Goal: Transaction & Acquisition: Purchase product/service

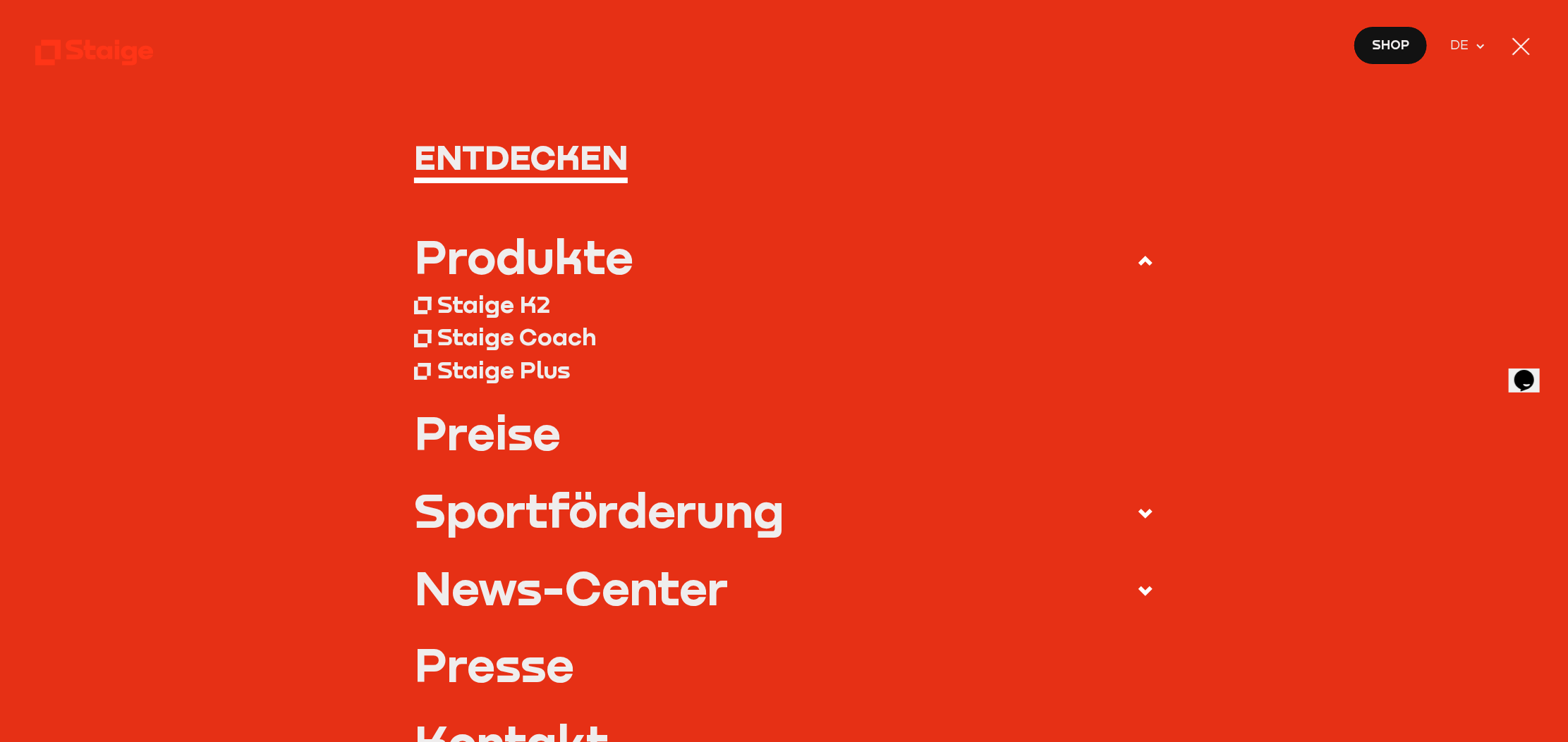
click at [52, 57] on icon at bounding box center [94, 53] width 119 height 29
drag, startPoint x: 945, startPoint y: 73, endPoint x: 1097, endPoint y: 58, distance: 152.7
click at [945, 74] on nav "Entdecken Produkte Staige K2 Staige Coach Staige Plus Preise Blog FAQ" at bounding box center [784, 371] width 1568 height 742
click at [1519, 48] on div at bounding box center [1520, 47] width 18 height 18
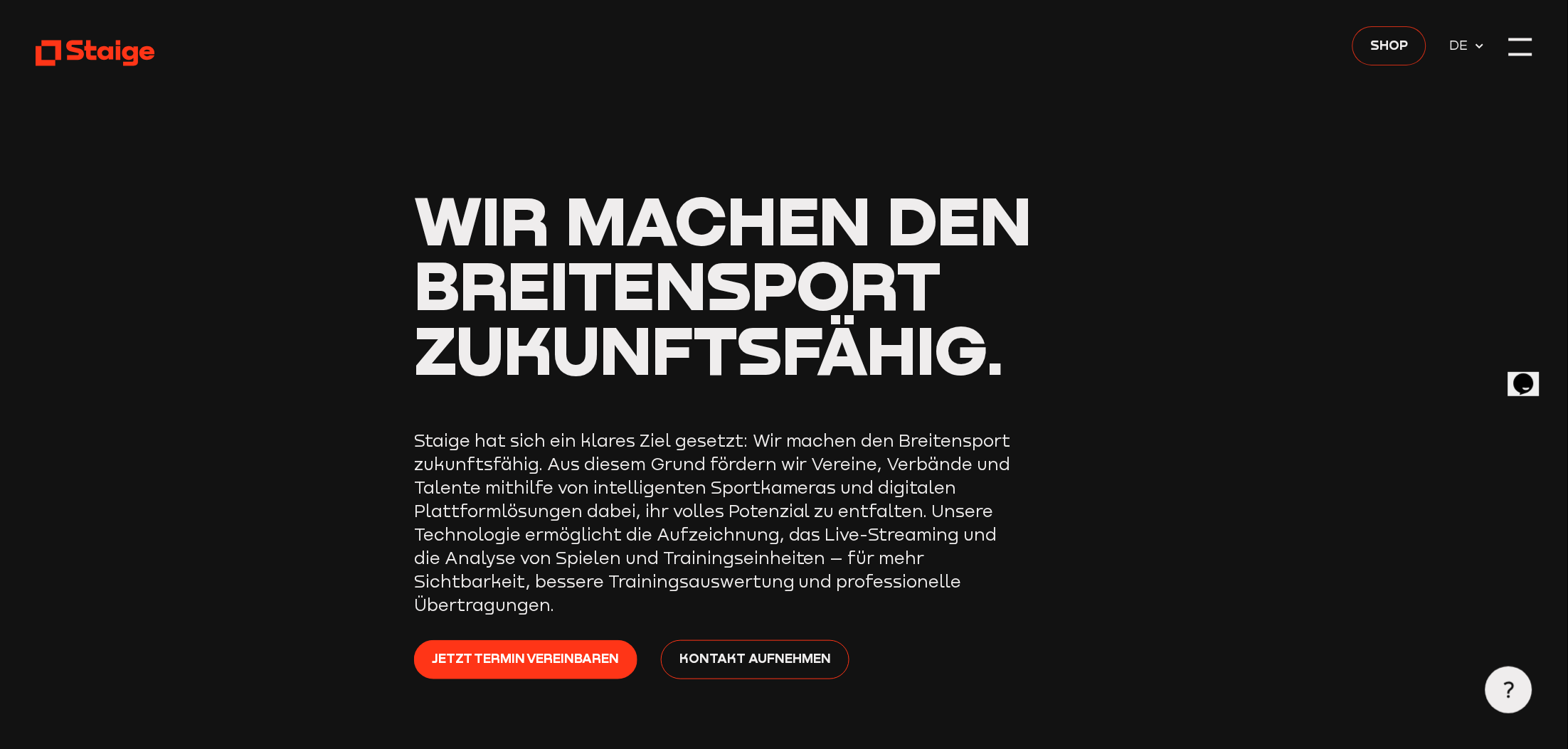
click at [1398, 51] on span "Shop" at bounding box center [1390, 45] width 38 height 21
click at [1517, 699] on div at bounding box center [1509, 690] width 47 height 47
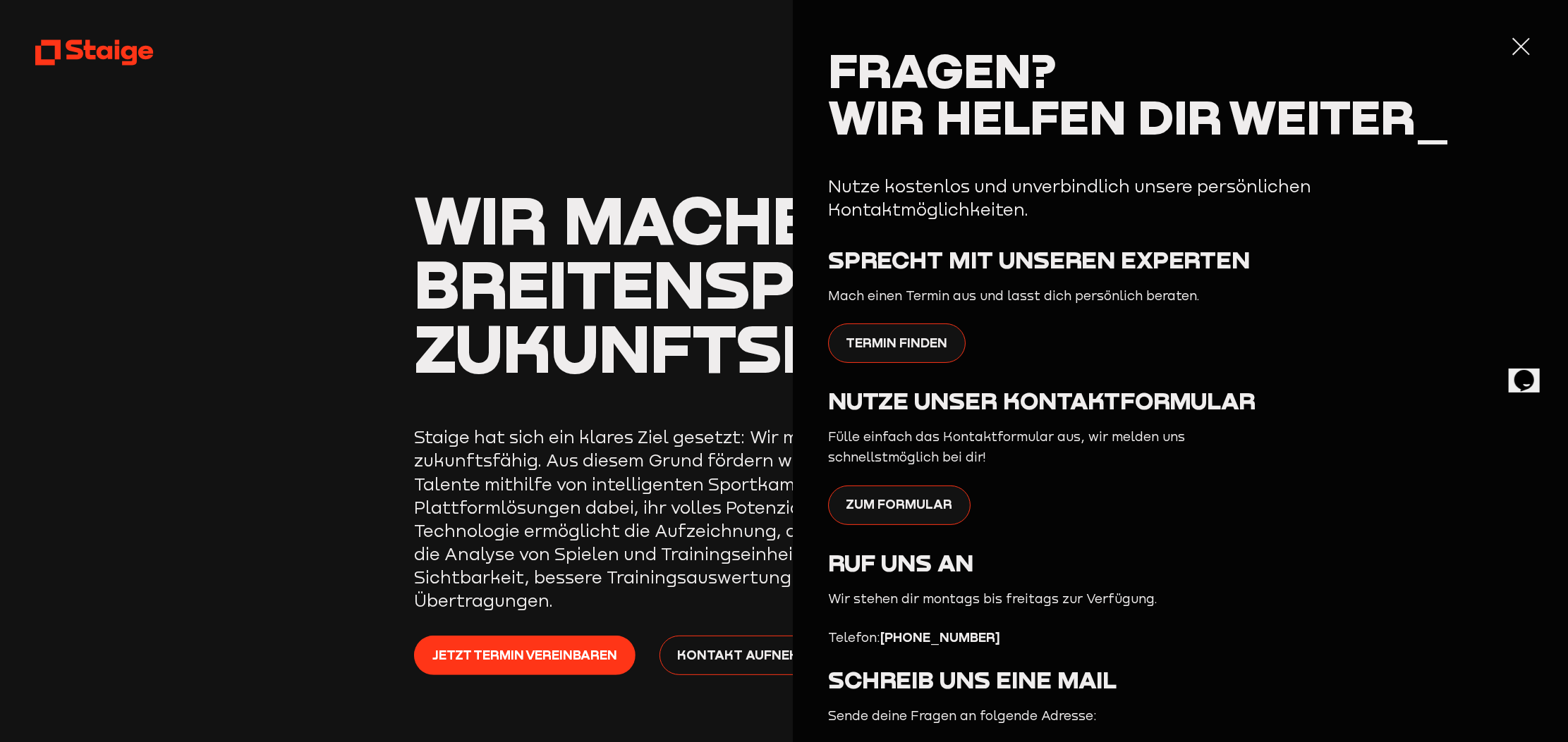
click at [1509, 47] on div at bounding box center [1520, 46] width 23 height 23
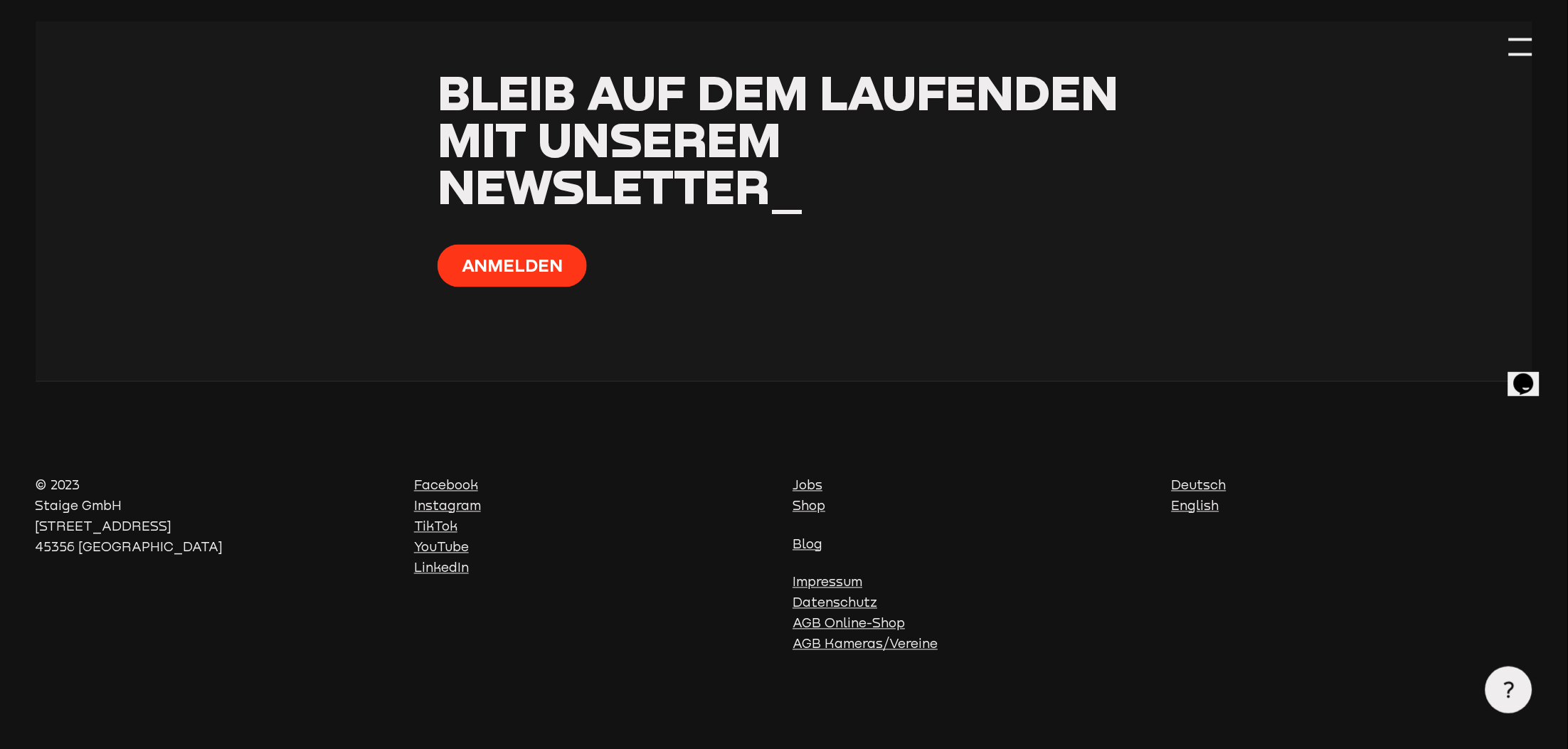
scroll to position [6051, 0]
click at [1210, 486] on link "Deutsch" at bounding box center [1199, 485] width 55 height 15
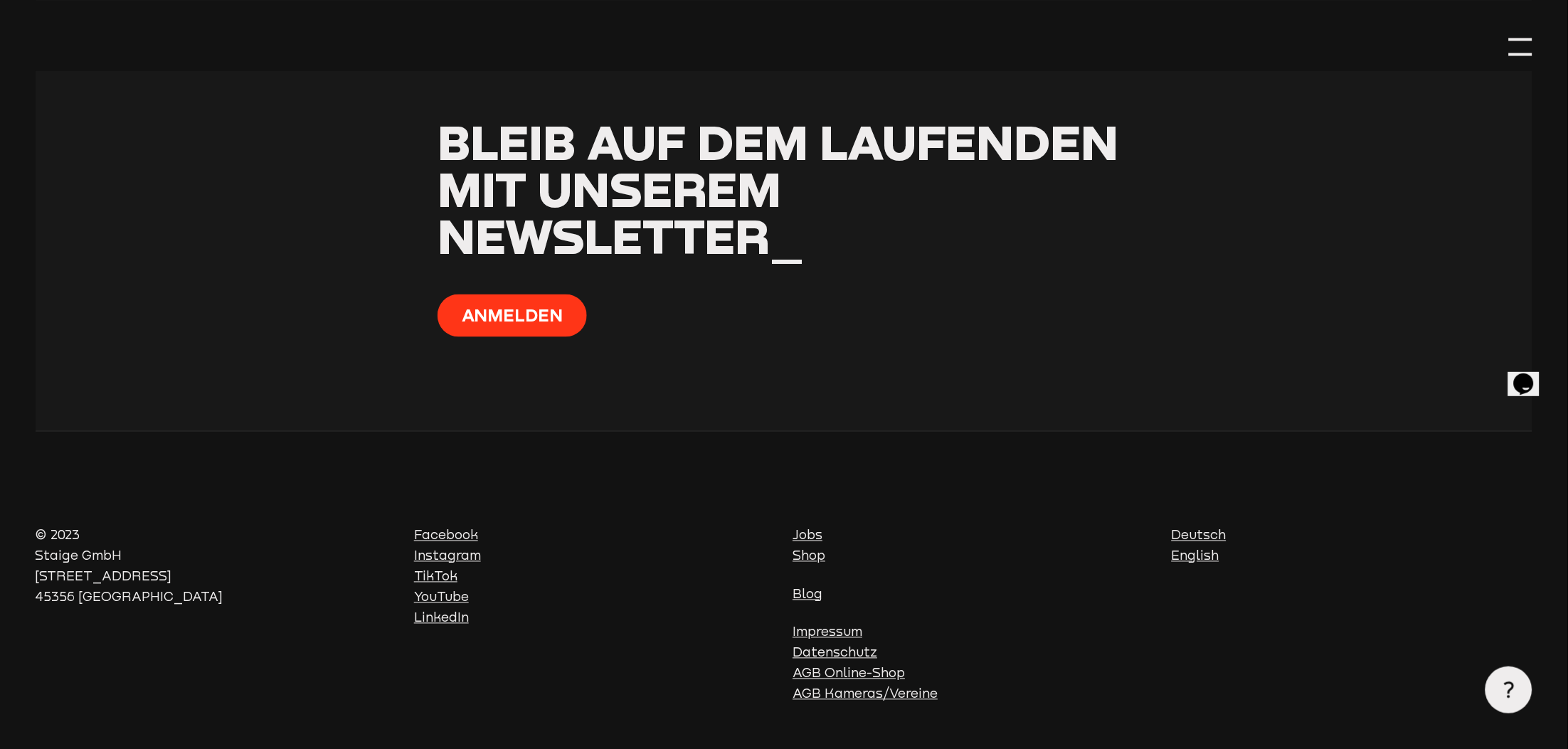
scroll to position [6051, 0]
